Goal: Transaction & Acquisition: Purchase product/service

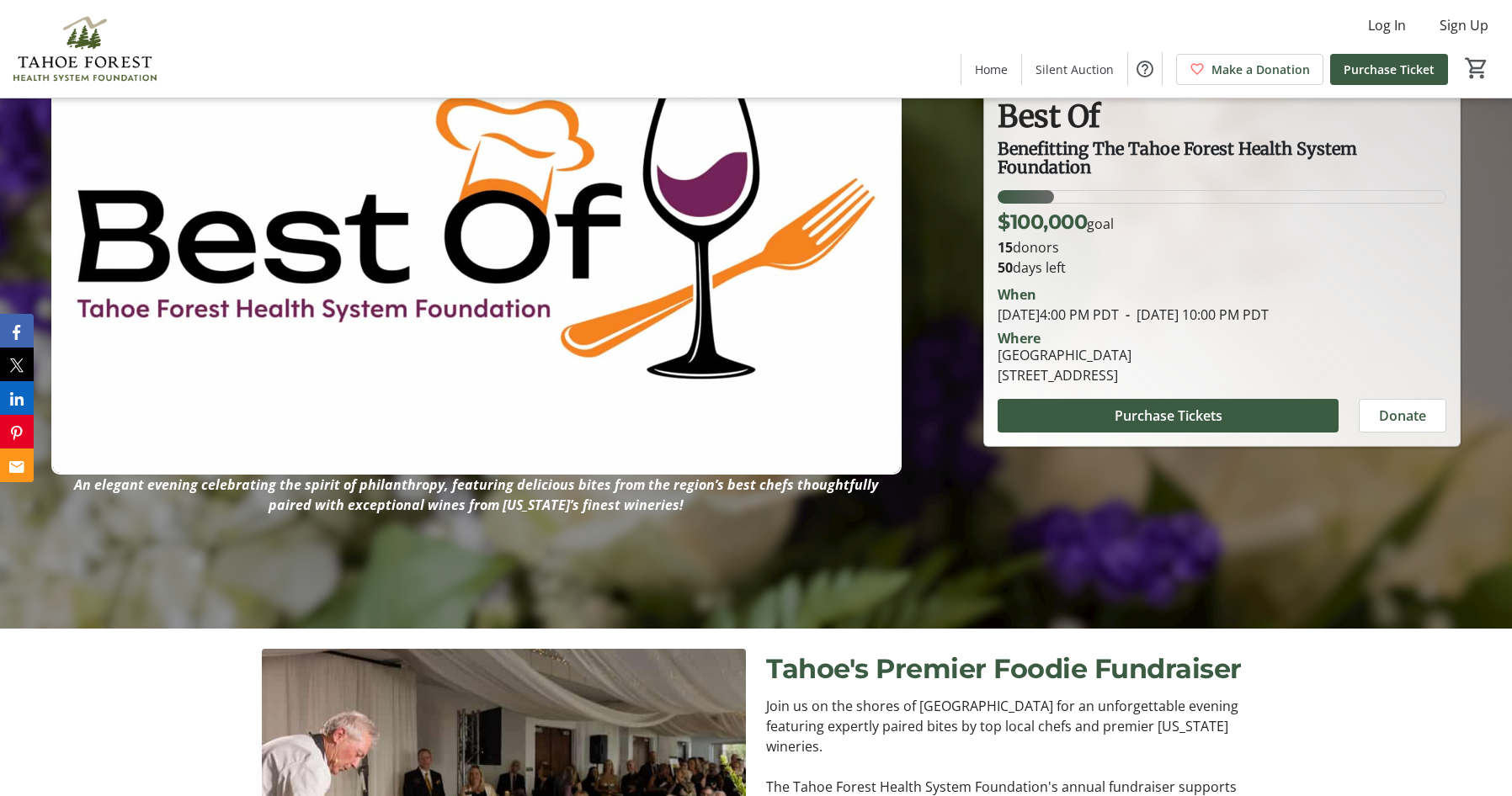
scroll to position [169, 0]
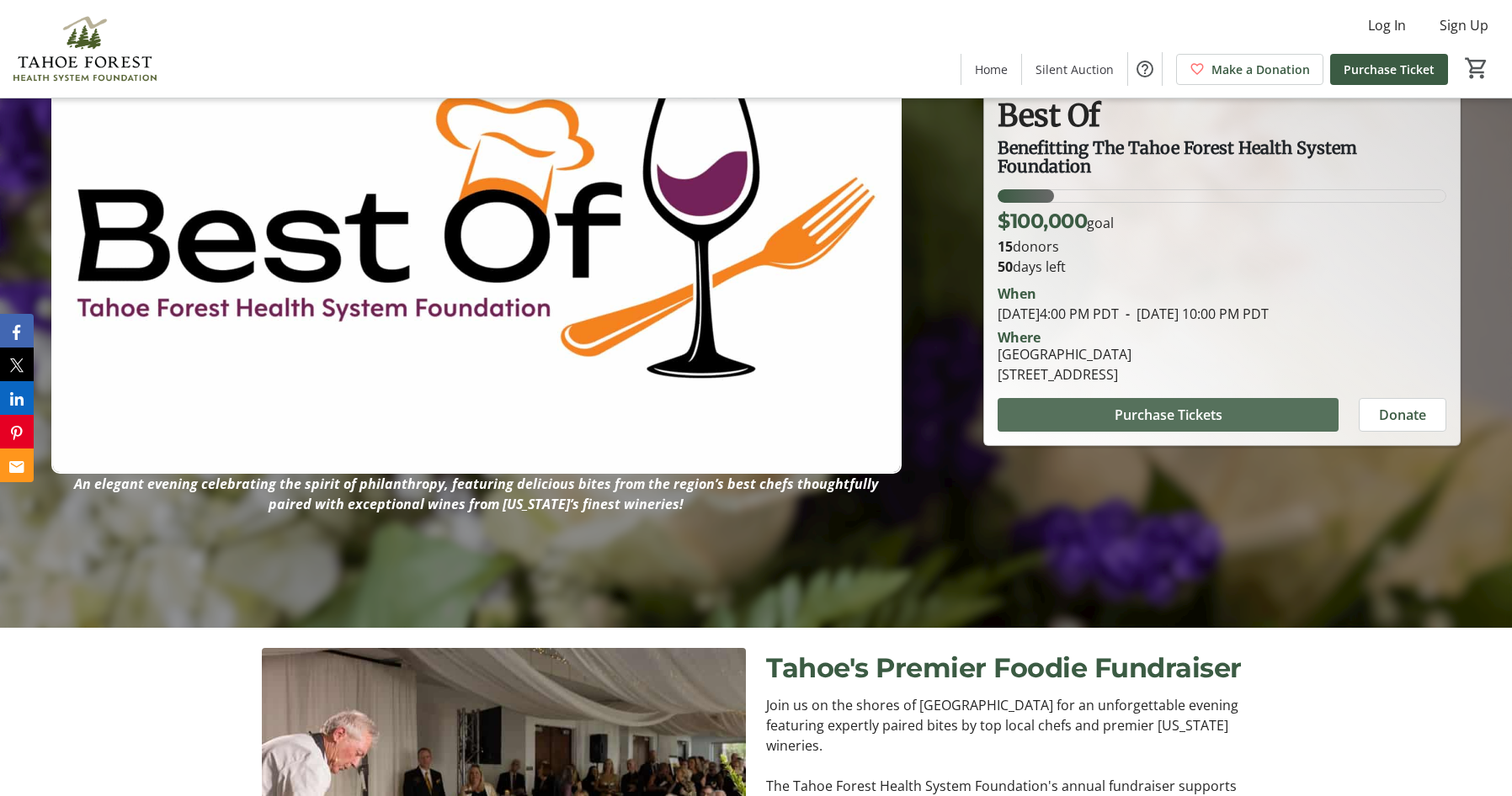
click at [1169, 413] on span "Purchase Tickets" at bounding box center [1169, 415] width 108 height 21
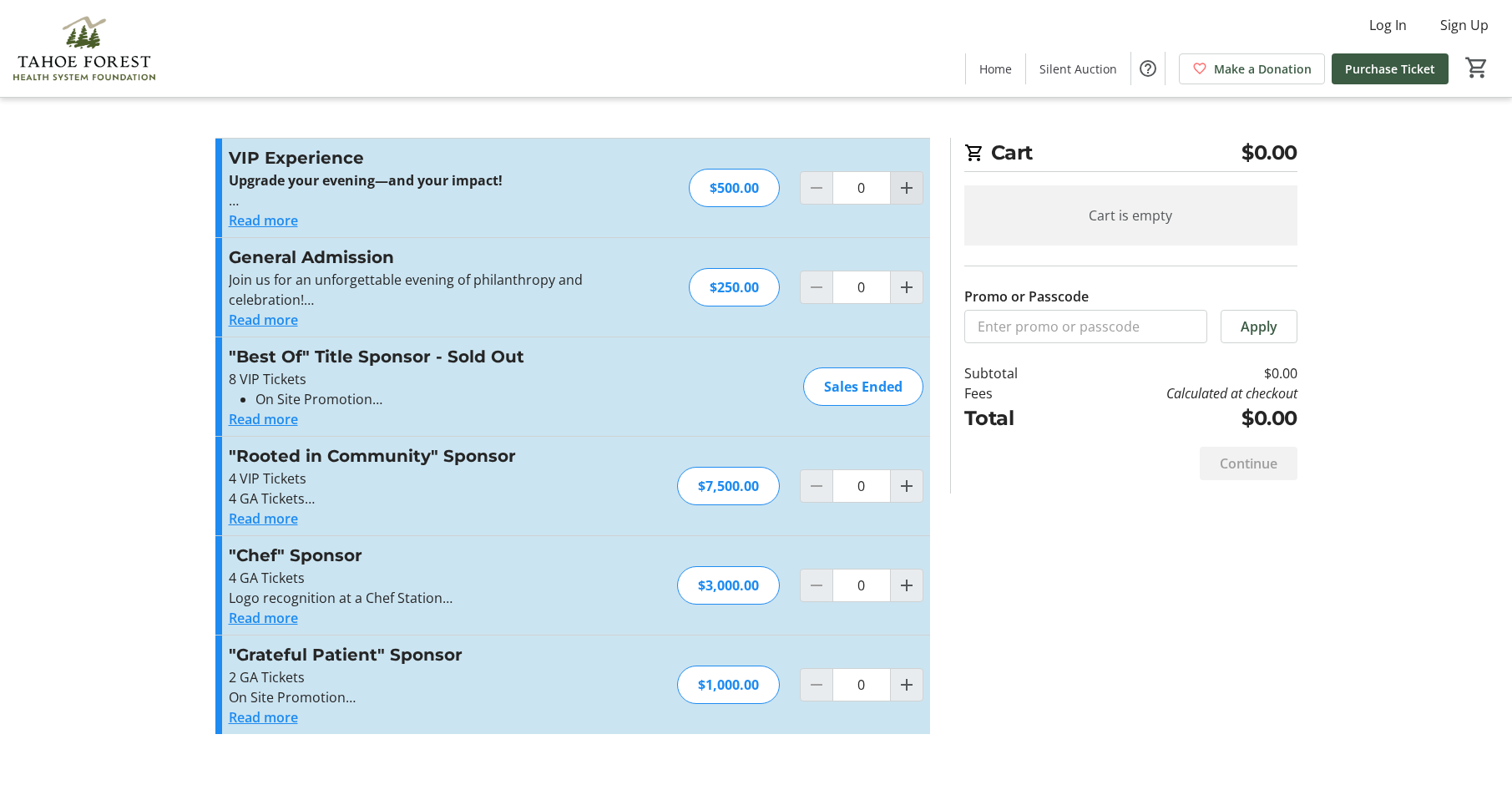
click at [906, 190] on mat-icon "Increment by one" at bounding box center [906, 188] width 20 height 20
type input "1"
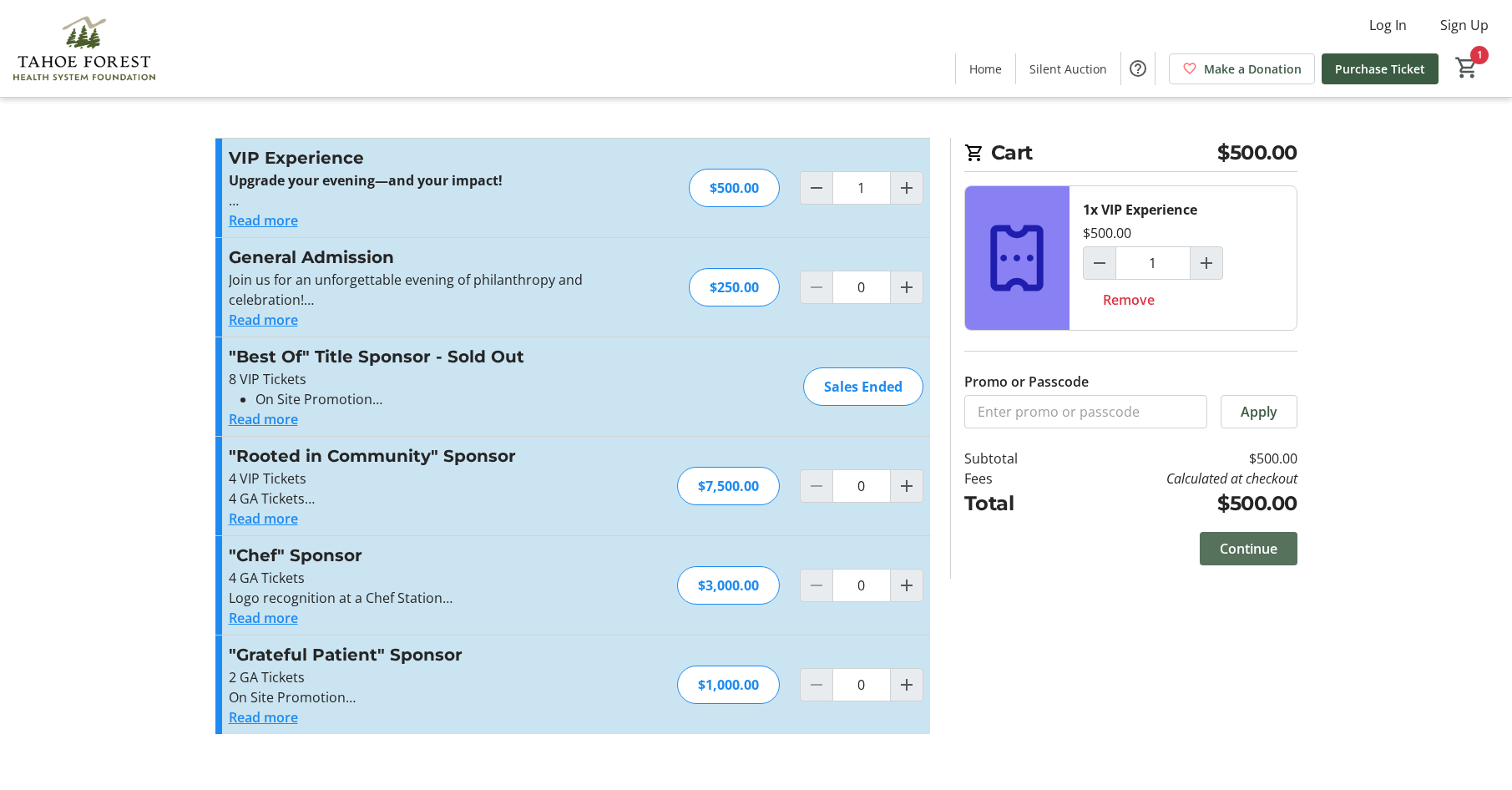
click at [1239, 547] on span "Continue" at bounding box center [1248, 548] width 57 height 20
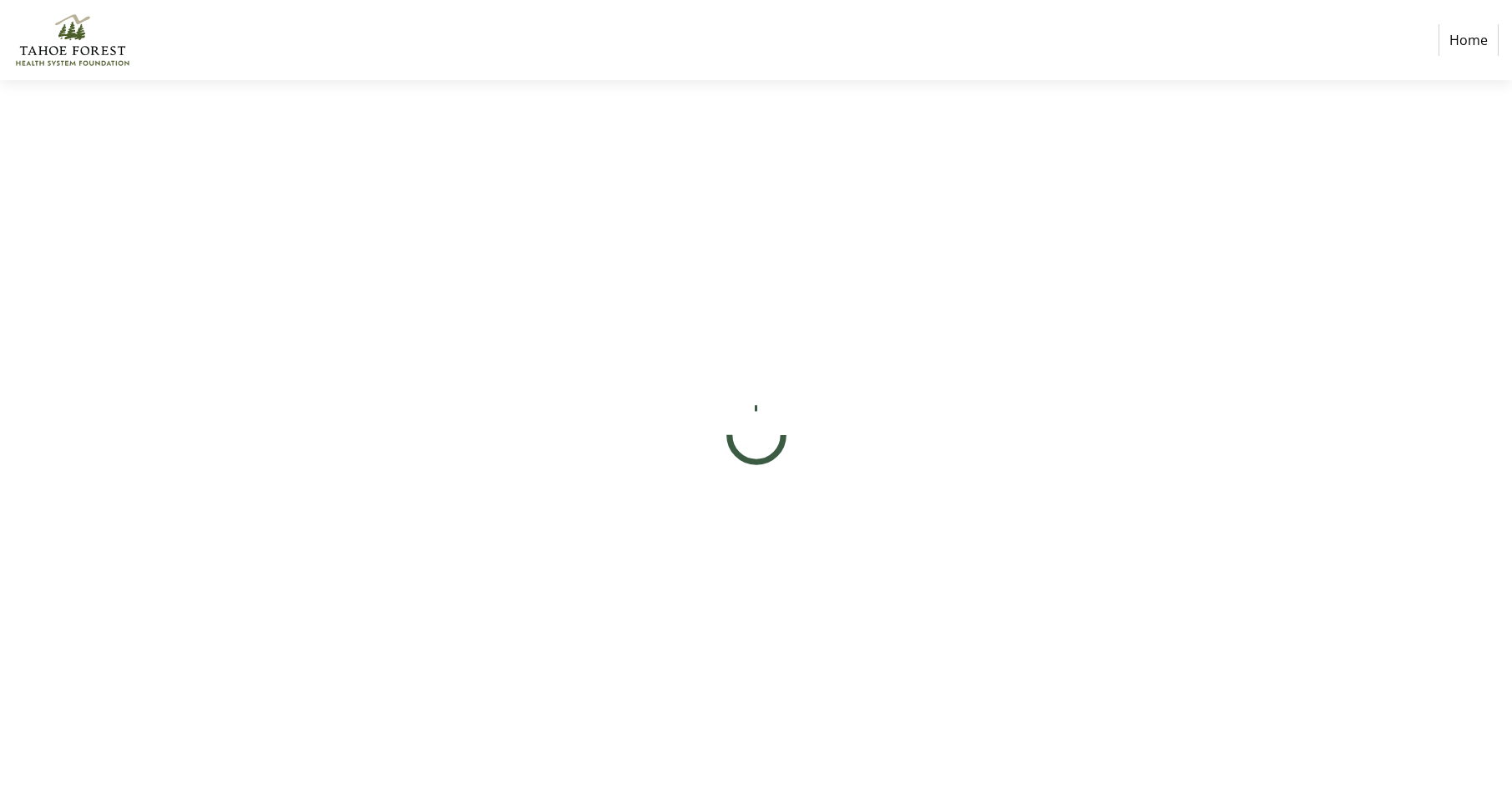
select select "US"
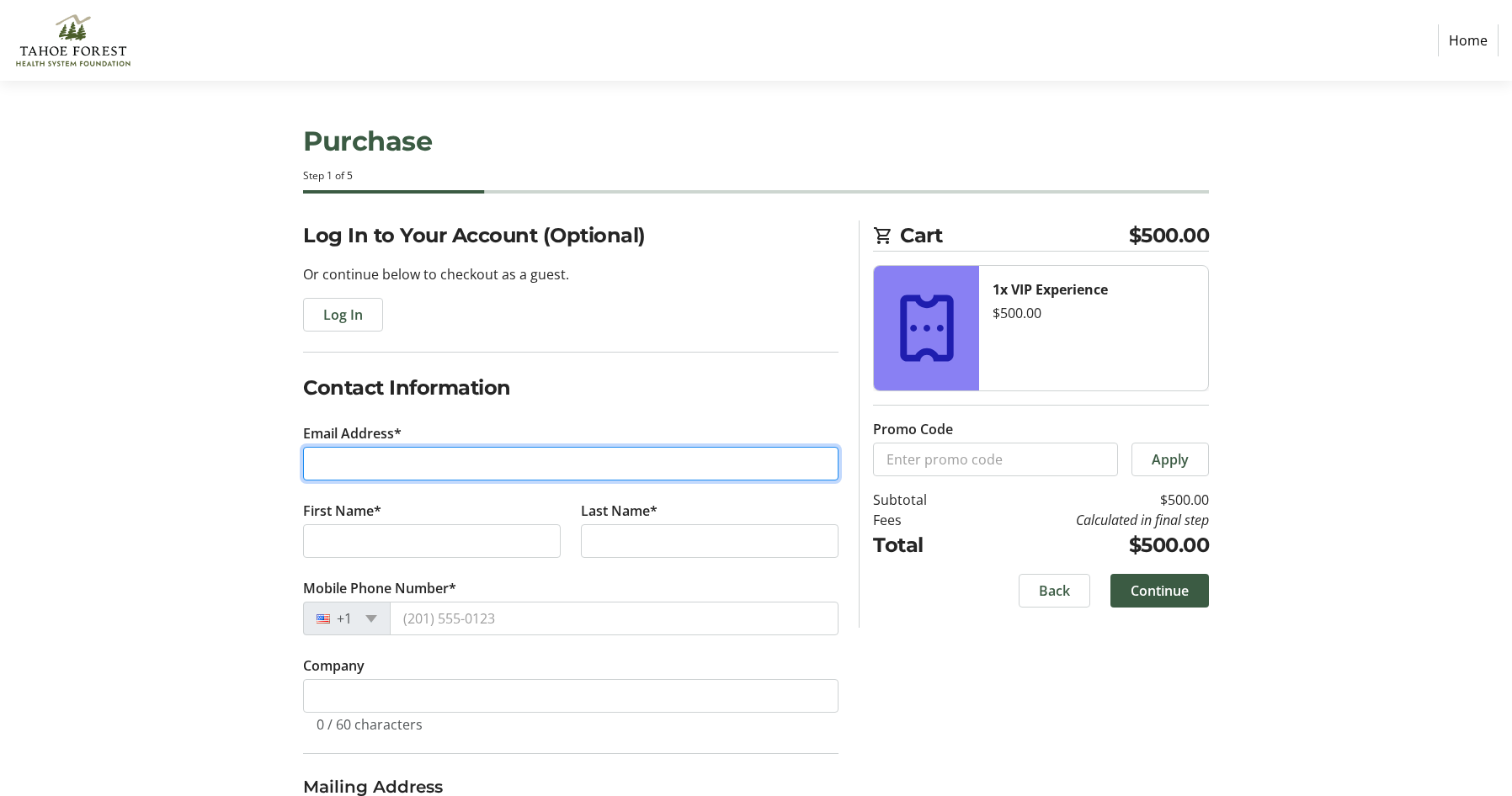
click at [359, 457] on input "Email Address*" at bounding box center [571, 463] width 536 height 33
type input "[EMAIL_ADDRESS][DOMAIN_NAME]"
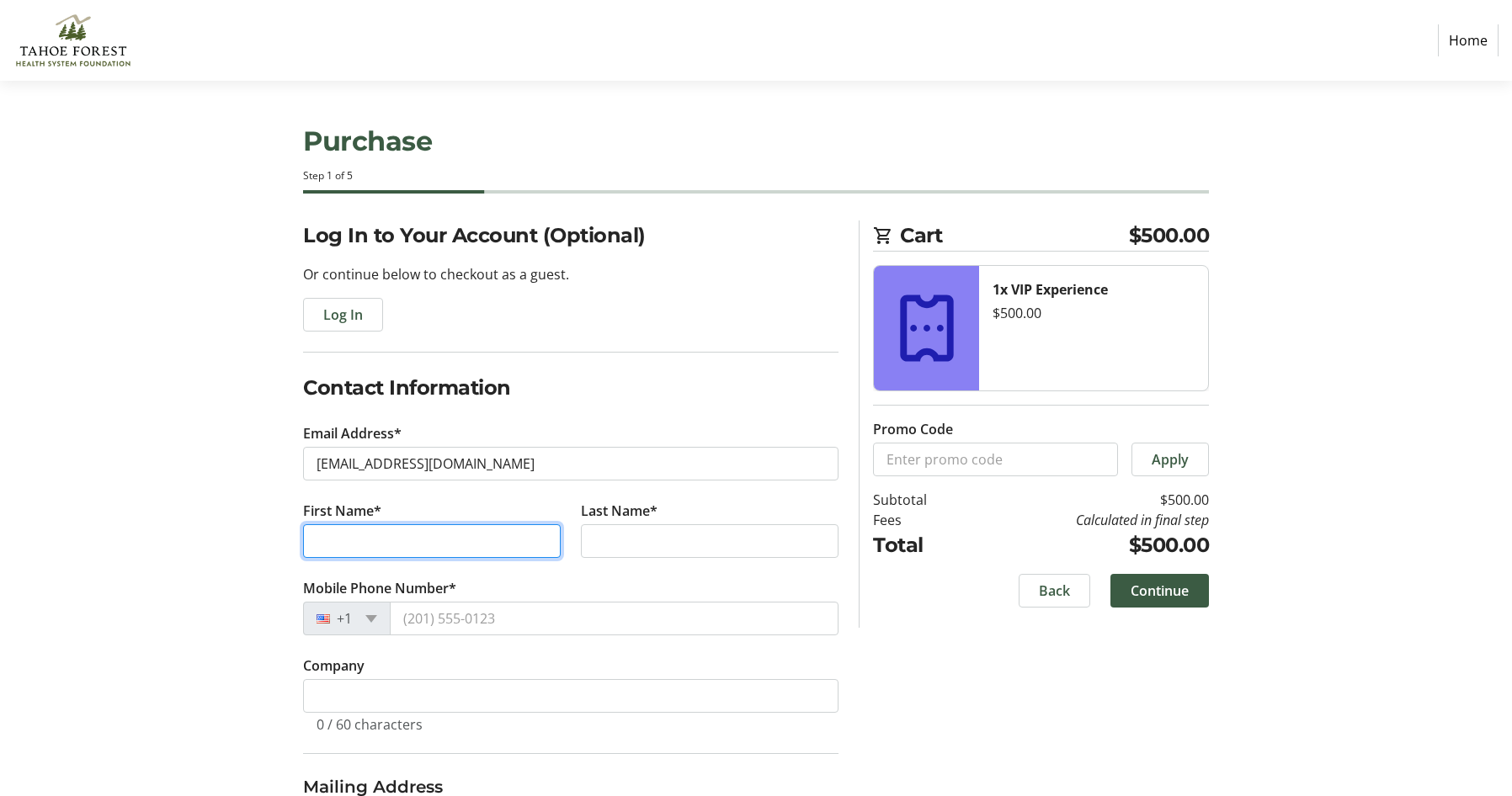
type input "[PERSON_NAME]"
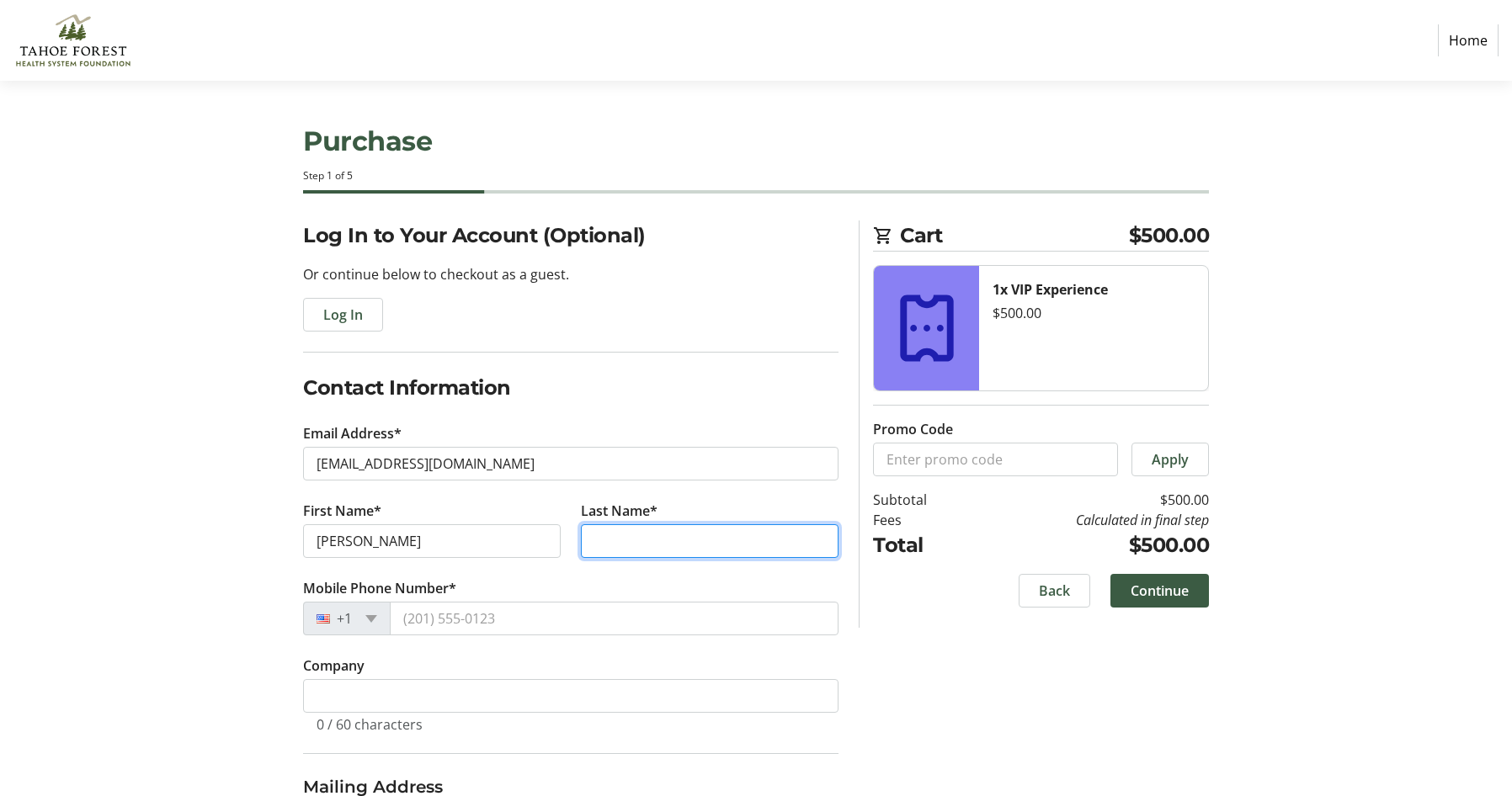
type input "[PERSON_NAME]"
type input "PO Box2539"
type input "Truckee"
type input "96160"
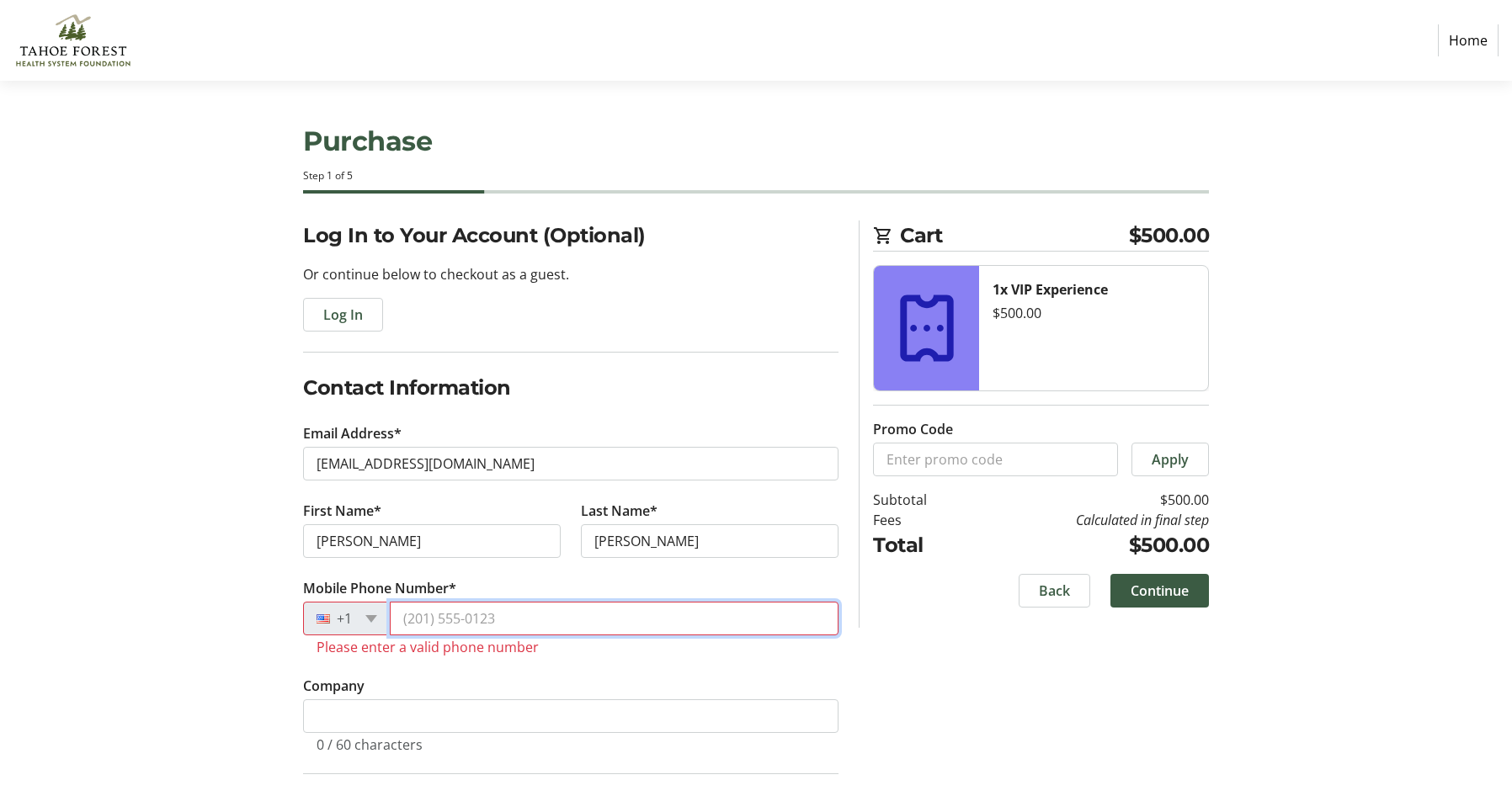
click at [398, 614] on input "Mobile Phone Number*" at bounding box center [613, 618] width 448 height 33
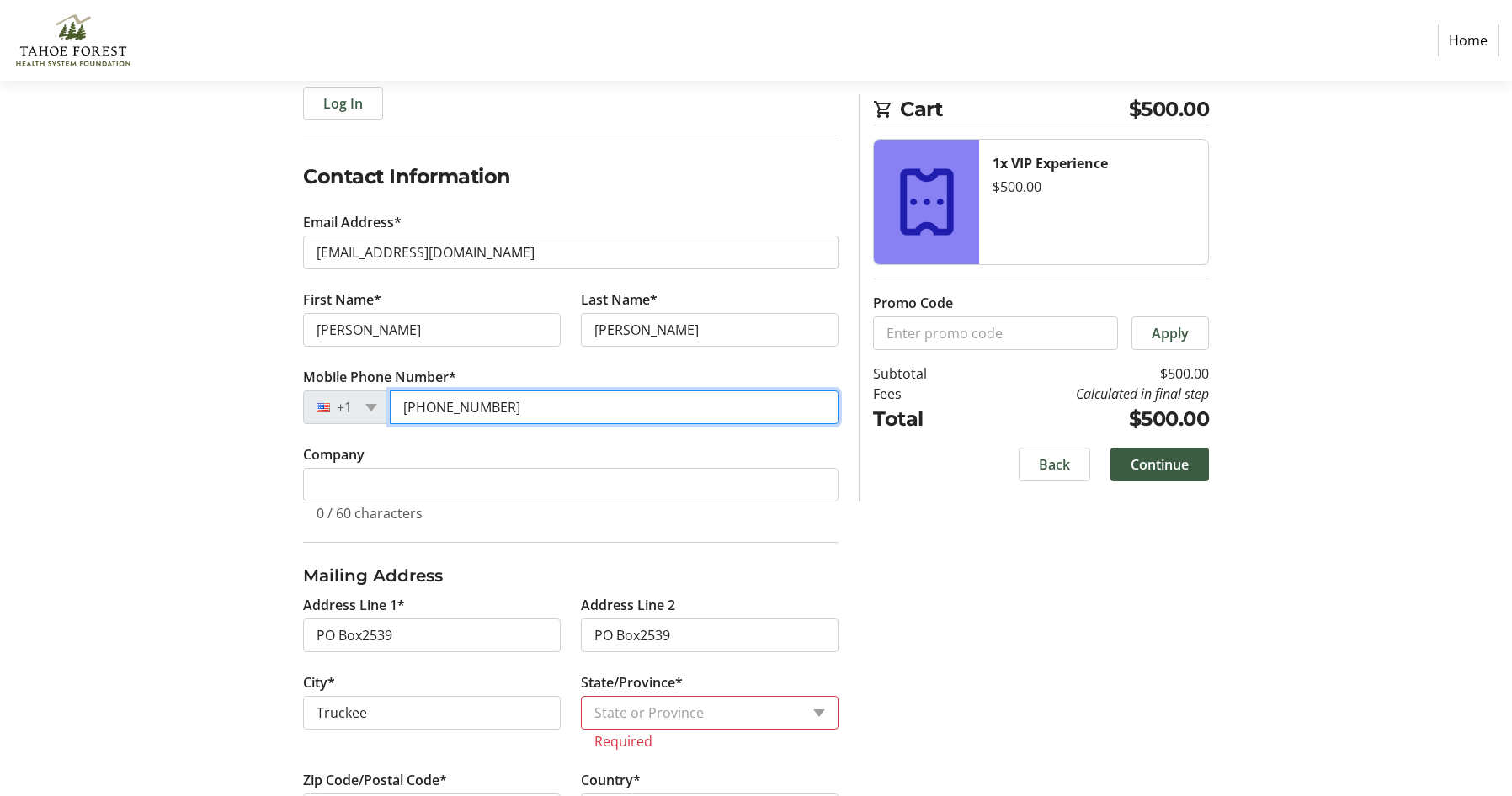
scroll to position [252, 0]
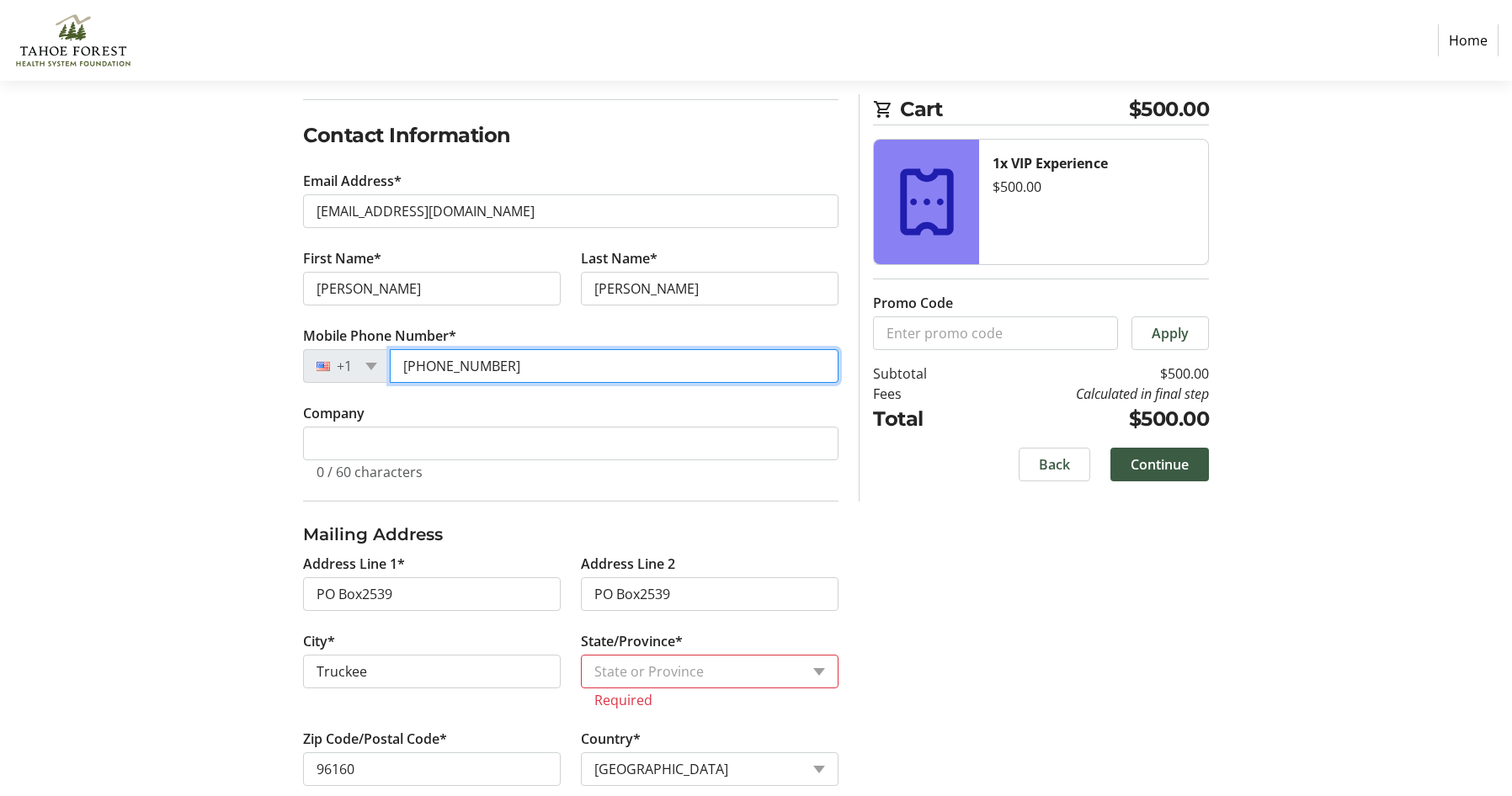
type input "[PHONE_NUMBER]"
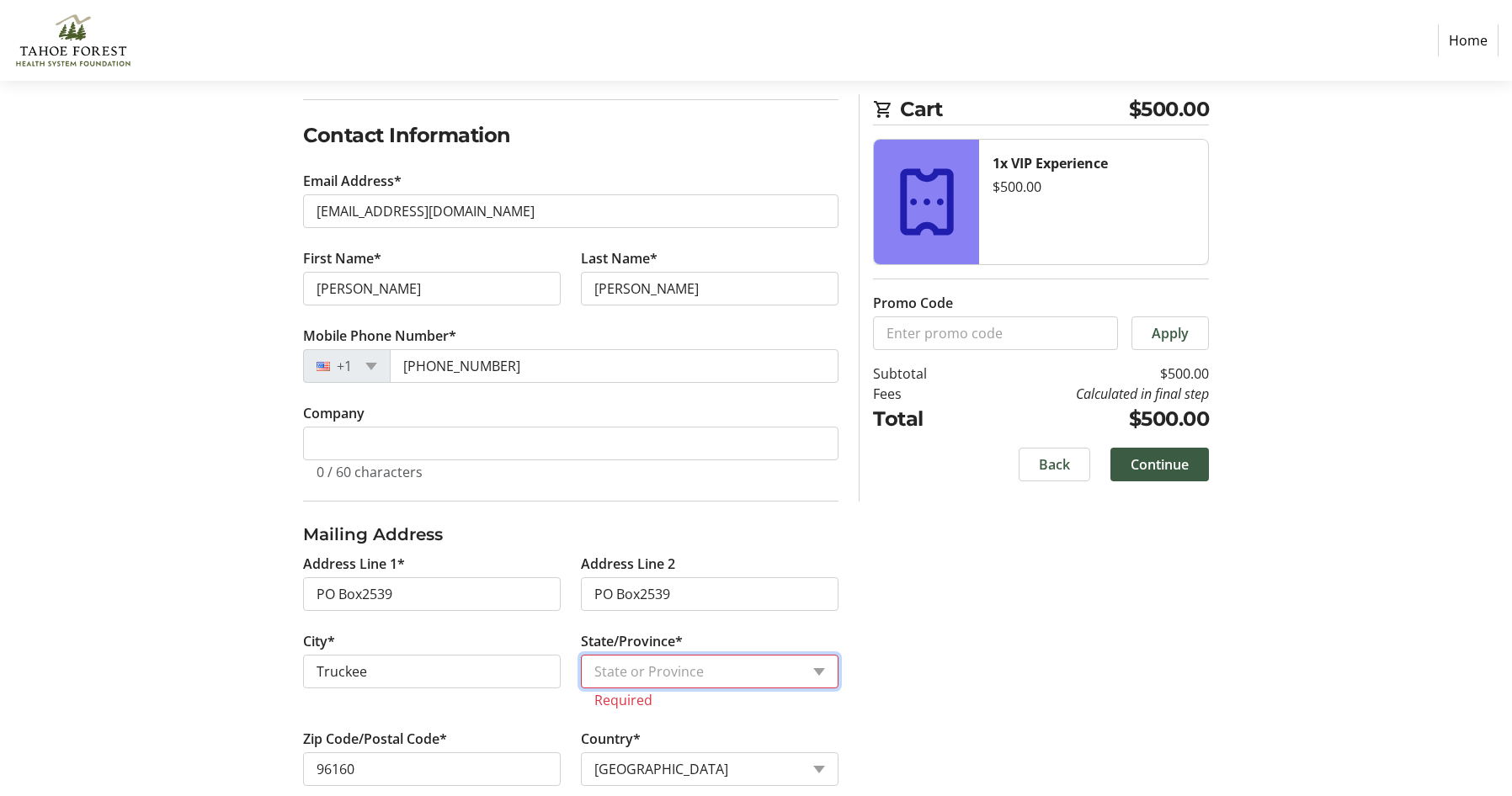
click at [657, 668] on select "State or Province State or [GEOGRAPHIC_DATA][US_STATE][GEOGRAPHIC_DATA] [US_STA…" at bounding box center [709, 671] width 257 height 33
select select "CA"
click at [581, 655] on select "State or Province State or [GEOGRAPHIC_DATA][US_STATE][GEOGRAPHIC_DATA] [US_STA…" at bounding box center [709, 671] width 257 height 33
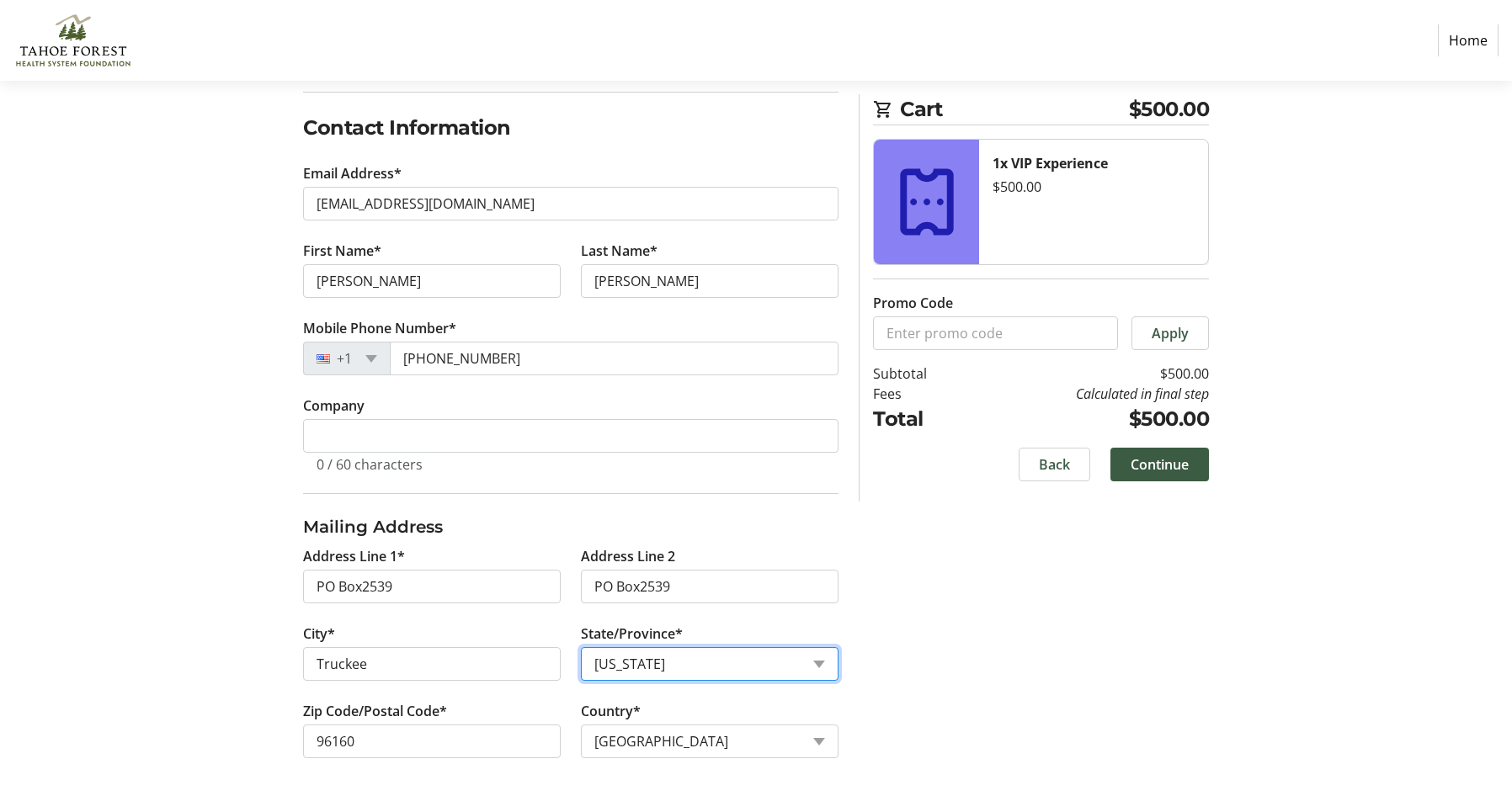
scroll to position [263, 0]
click at [1142, 461] on span "Continue" at bounding box center [1159, 464] width 58 height 21
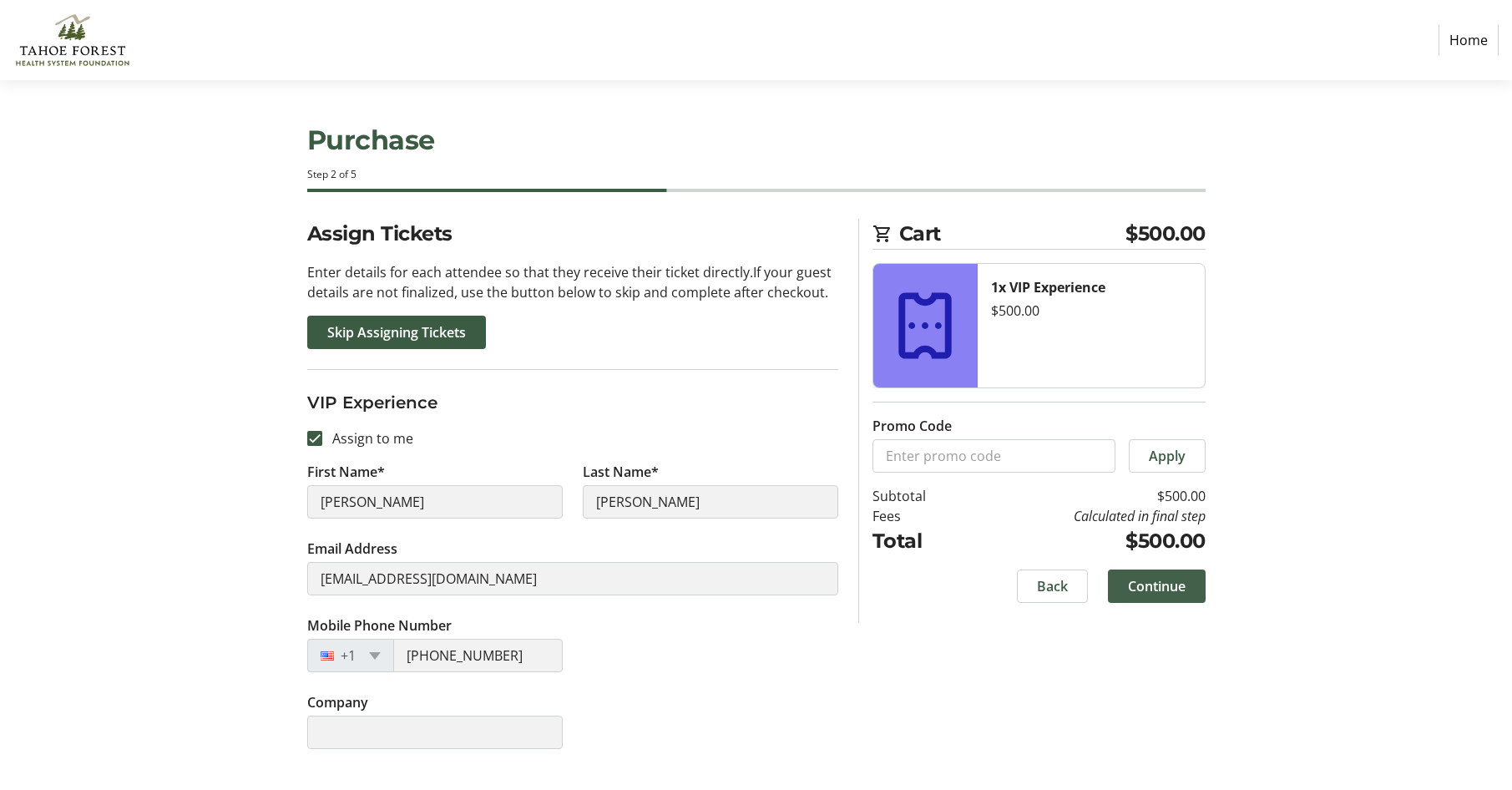
click at [1160, 584] on span "Continue" at bounding box center [1157, 586] width 57 height 20
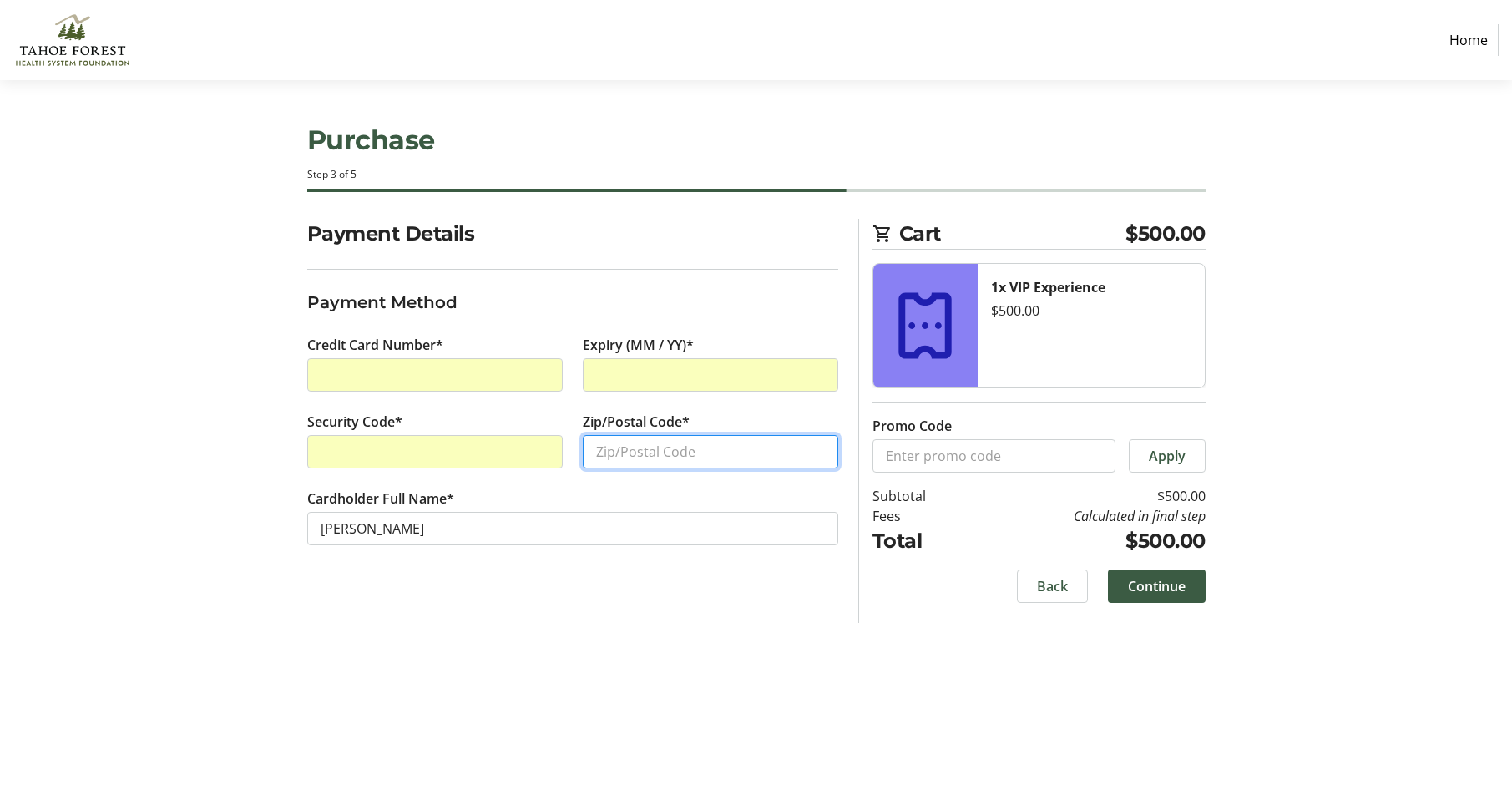
click at [621, 449] on input "Zip/Postal Code*" at bounding box center [711, 452] width 255 height 33
type input "96160"
type input "V"
type input "4"
click at [1148, 584] on span "Continue" at bounding box center [1157, 586] width 57 height 20
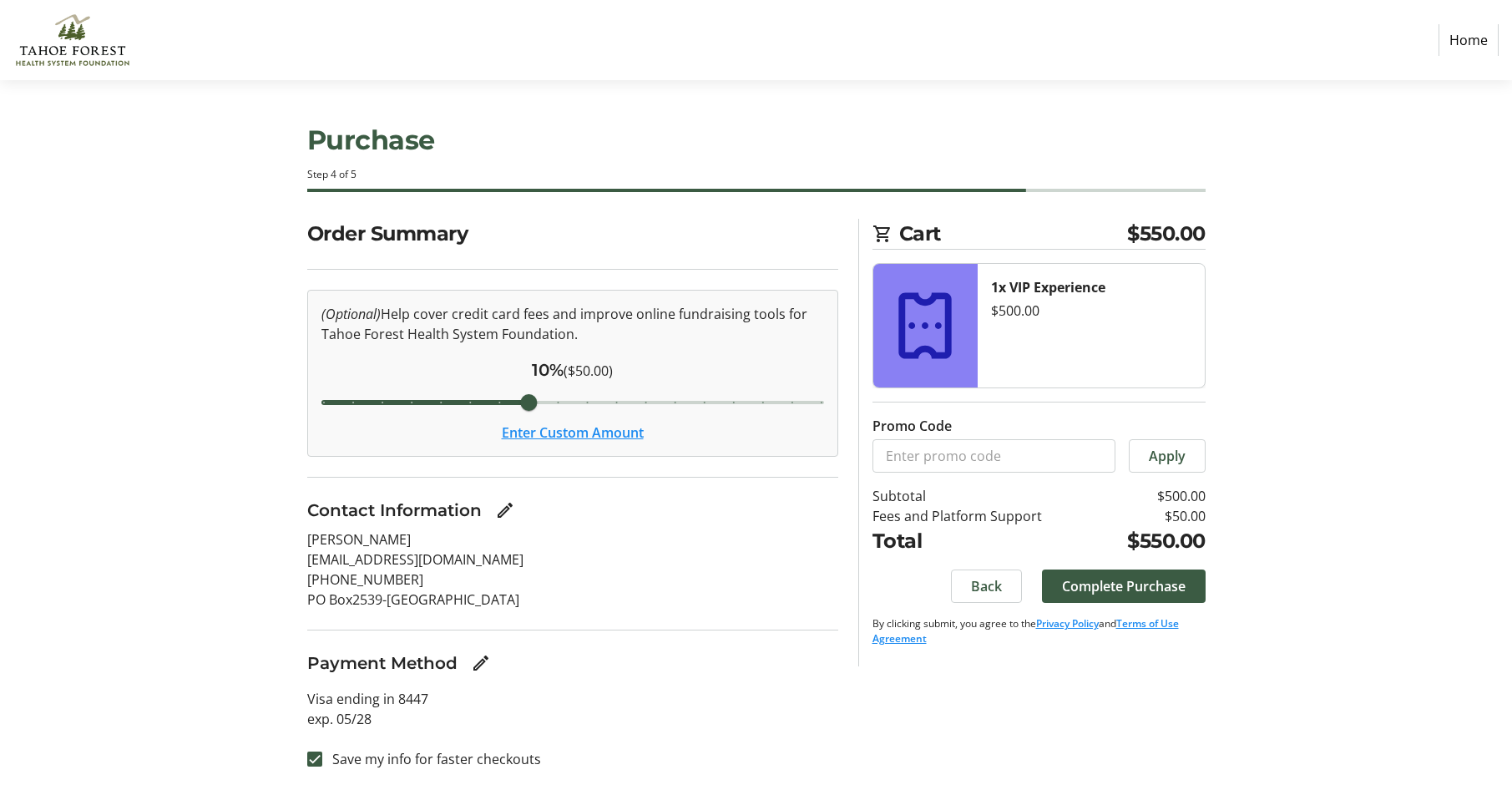
click at [588, 428] on button "Enter Custom Amount" at bounding box center [573, 433] width 142 height 20
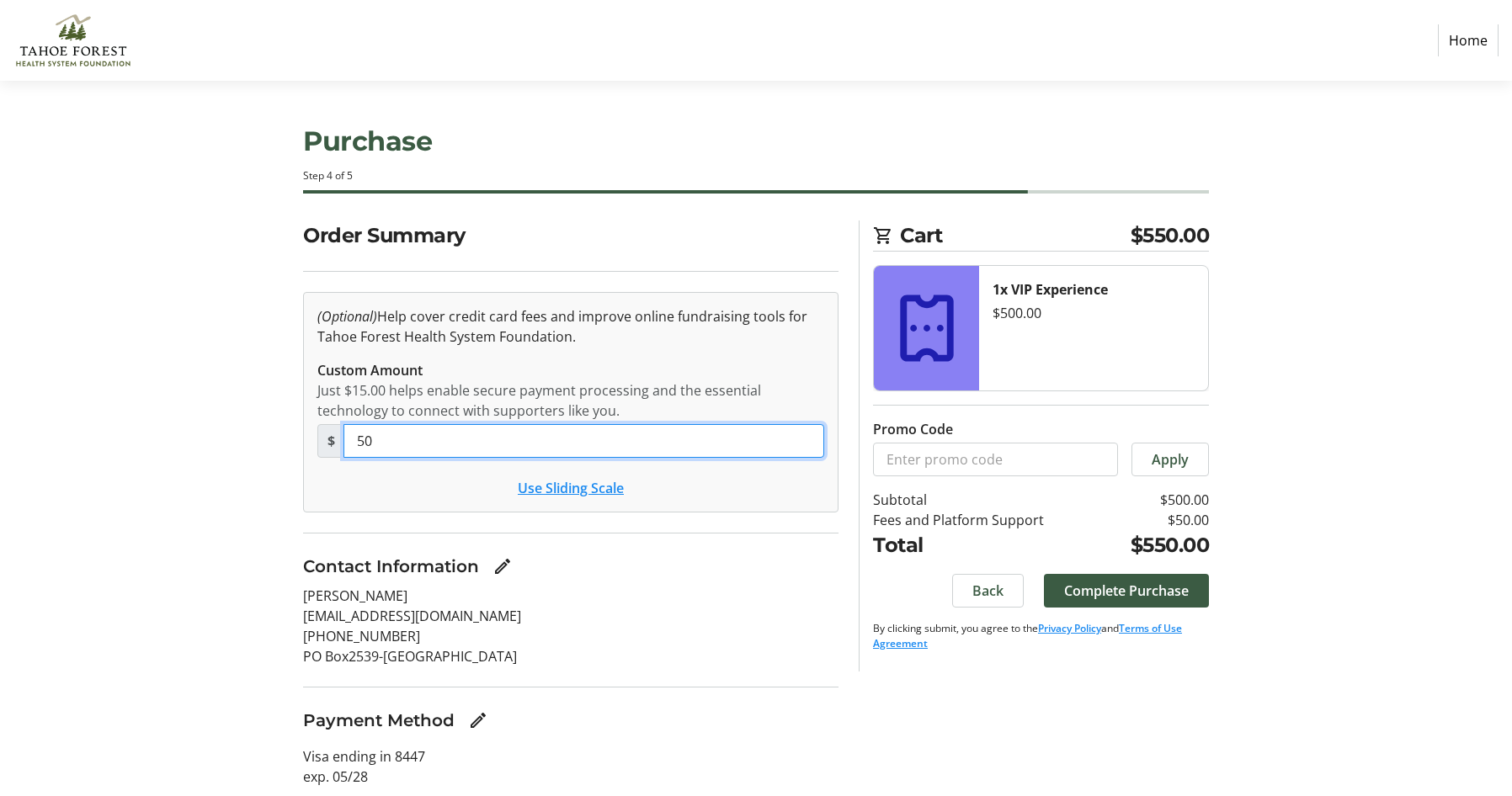
drag, startPoint x: 373, startPoint y: 447, endPoint x: 340, endPoint y: 441, distance: 33.5
click at [340, 441] on div "$ 50" at bounding box center [570, 441] width 506 height 33
type input "15"
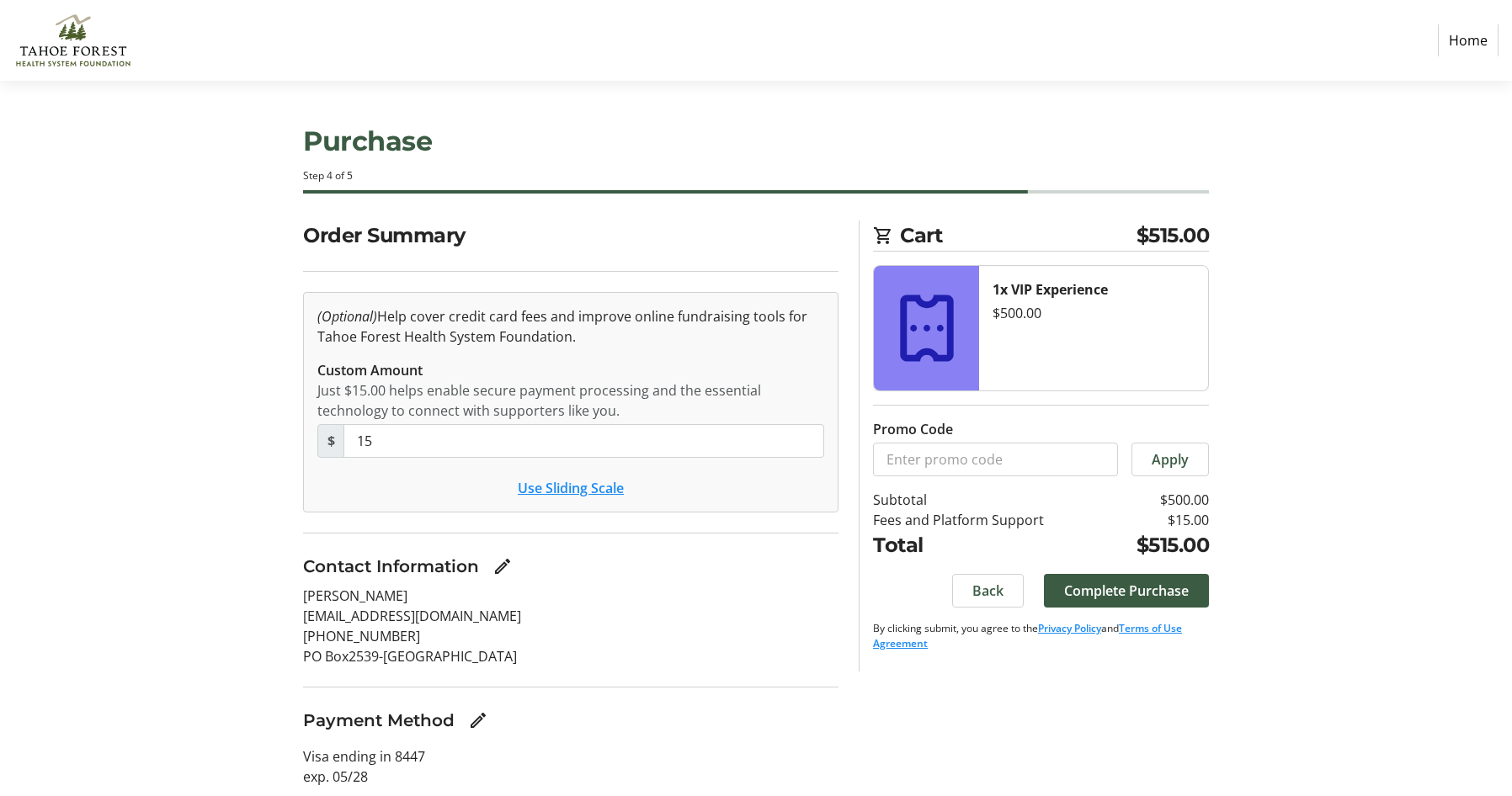
click at [678, 638] on p "[PHONE_NUMBER]" at bounding box center [571, 636] width 536 height 21
click at [1079, 593] on span "Complete Purchase" at bounding box center [1125, 591] width 125 height 21
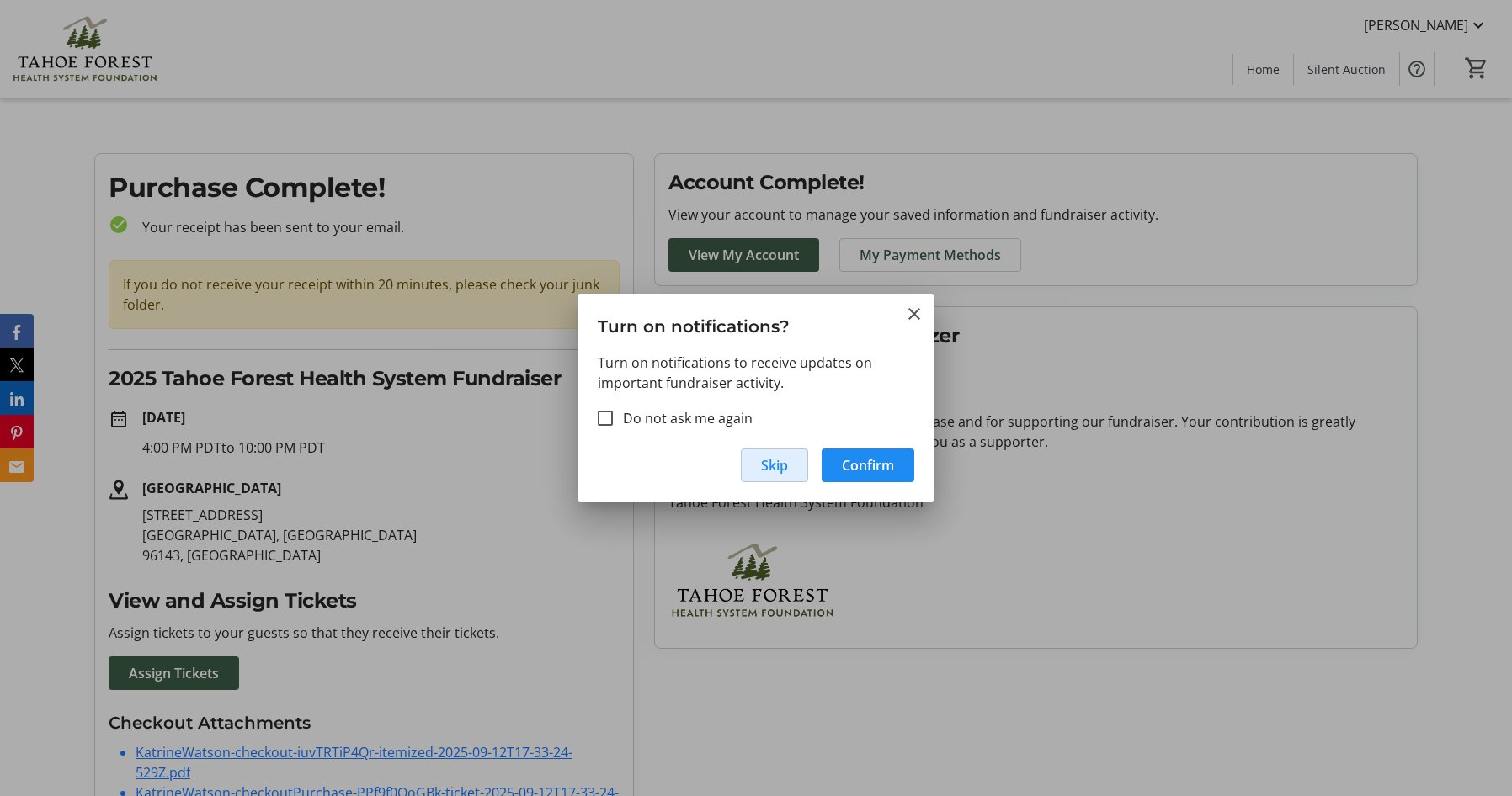
click at [795, 473] on span "button" at bounding box center [774, 465] width 66 height 40
